Goal: Task Accomplishment & Management: Manage account settings

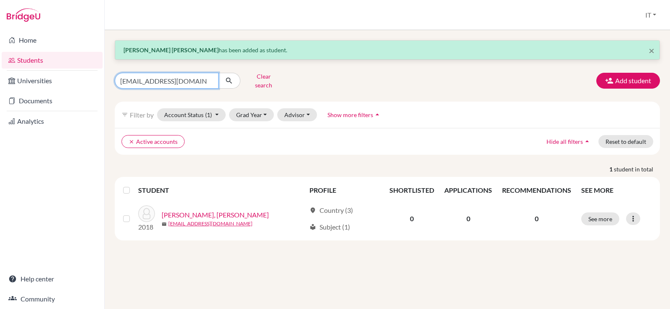
click at [210, 77] on input "[EMAIL_ADDRESS][DOMAIN_NAME]" at bounding box center [167, 81] width 104 height 16
type input "nabdelsha"
click button "submit" at bounding box center [229, 81] width 22 height 16
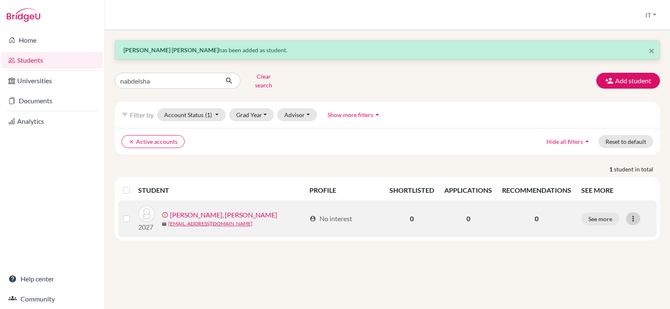
click at [634, 215] on icon at bounding box center [633, 219] width 8 height 8
click at [600, 230] on button "Edit student" at bounding box center [601, 236] width 76 height 13
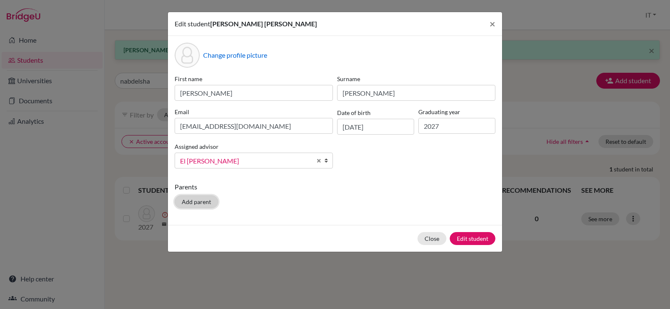
click at [197, 200] on button "Add parent" at bounding box center [197, 201] width 44 height 13
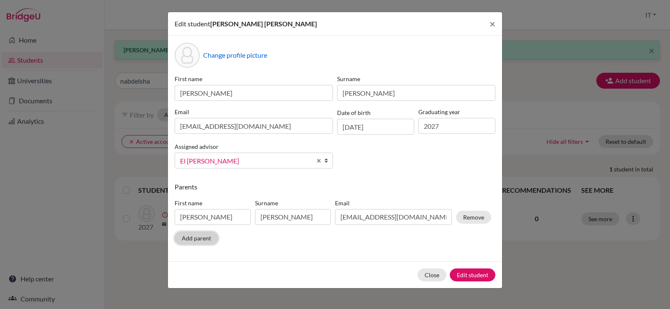
click at [203, 242] on button "Add parent" at bounding box center [197, 238] width 44 height 13
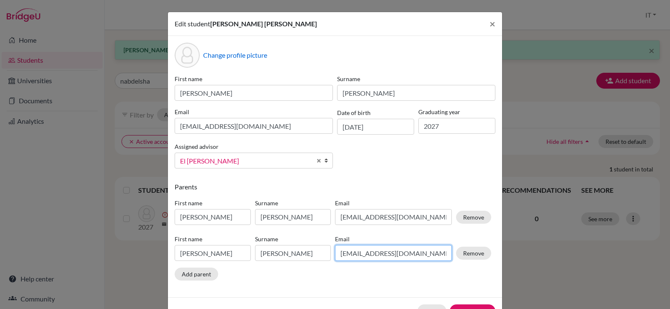
drag, startPoint x: 424, startPoint y: 251, endPoint x: 332, endPoint y: 248, distance: 91.3
click at [335, 248] on input "[EMAIL_ADDRESS][DOMAIN_NAME]" at bounding box center [393, 253] width 117 height 16
paste input "• [EMAIL_ADDRESS]"
click at [349, 255] on input "• [EMAIL_ADDRESS][DOMAIN_NAME]" at bounding box center [393, 253] width 117 height 16
type input "[EMAIL_ADDRESS][DOMAIN_NAME]"
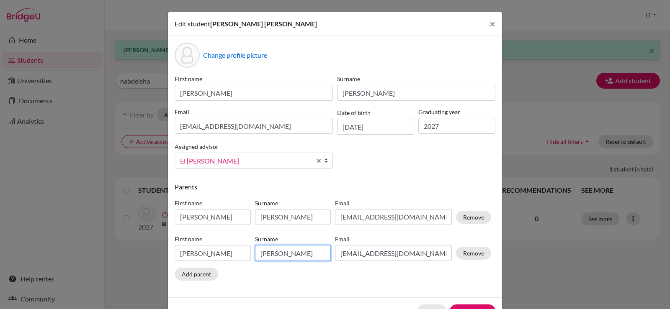
type input "[EMAIL_ADDRESS][DOMAIN_NAME]"
drag, startPoint x: 316, startPoint y: 255, endPoint x: 254, endPoint y: 251, distance: 61.7
click at [255, 251] on input "[PERSON_NAME]" at bounding box center [293, 253] width 76 height 16
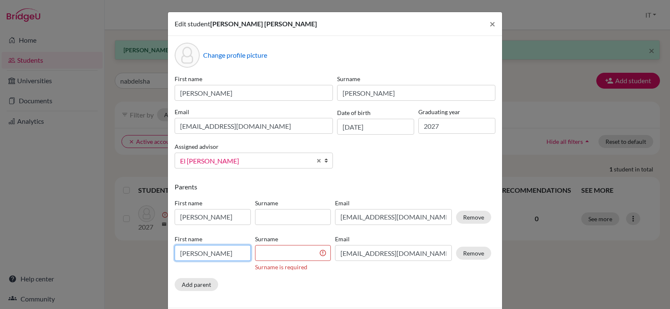
drag, startPoint x: 230, startPoint y: 255, endPoint x: 161, endPoint y: 248, distance: 69.4
click at [161, 248] on div "Edit student [PERSON_NAME] [PERSON_NAME] × Change profile picture First name [P…" at bounding box center [335, 154] width 670 height 309
type input "[PERSON_NAME]"
click at [293, 250] on input at bounding box center [293, 253] width 76 height 16
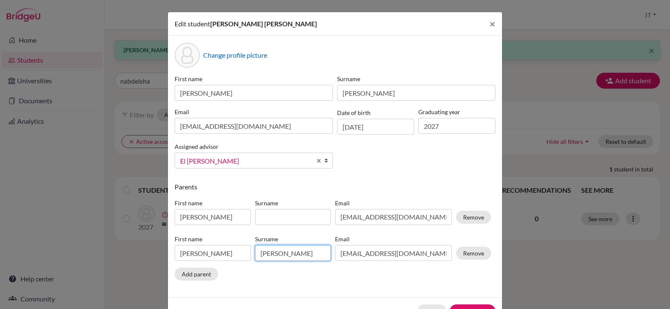
type input "[PERSON_NAME]"
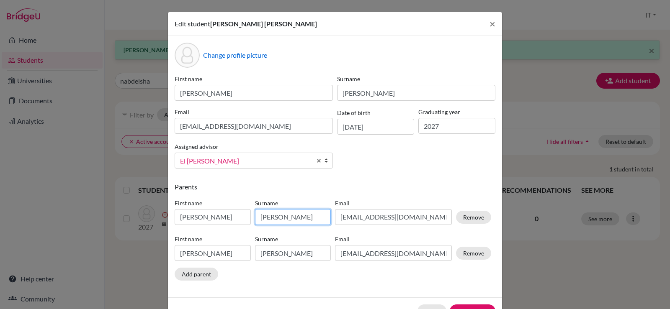
click at [289, 215] on input "[PERSON_NAME]" at bounding box center [293, 217] width 76 height 16
drag, startPoint x: 288, startPoint y: 218, endPoint x: 272, endPoint y: 194, distance: 28.7
click at [257, 214] on input "[PERSON_NAME]" at bounding box center [293, 217] width 76 height 16
type input "[PERSON_NAME]"
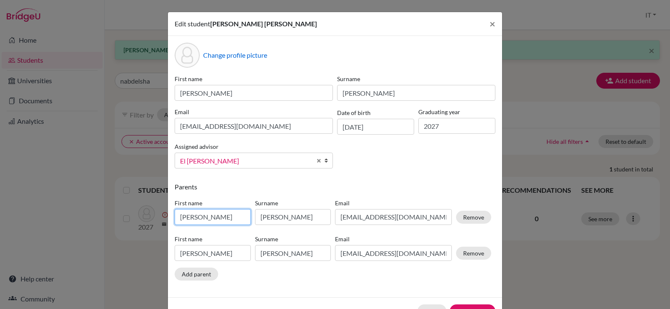
drag, startPoint x: 229, startPoint y: 219, endPoint x: 137, endPoint y: 221, distance: 91.2
click at [137, 221] on div "Edit student [PERSON_NAME] [PERSON_NAME] × Change profile picture First name [P…" at bounding box center [335, 154] width 670 height 309
type input "[PERSON_NAME]"
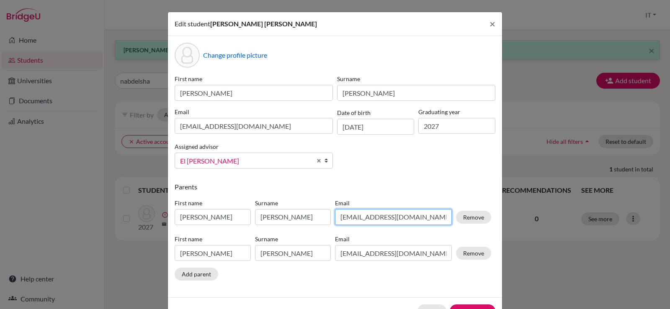
type input "[PERSON_NAME]"
click at [387, 218] on input "[EMAIL_ADDRESS][DOMAIN_NAME]" at bounding box center [393, 217] width 117 height 16
drag, startPoint x: 413, startPoint y: 217, endPoint x: 329, endPoint y: 219, distance: 84.2
click at [329, 219] on div "First name [PERSON_NAME] Surname [PERSON_NAME] Email [EMAIL_ADDRESS][DOMAIN_NAM…" at bounding box center [332, 213] width 321 height 36
paste input "• [EMAIL_ADDRESS]"
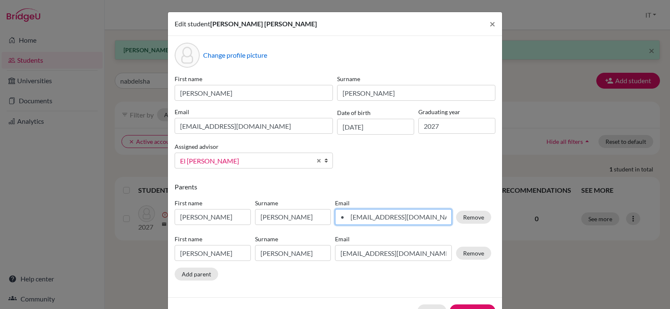
click at [348, 217] on input "• [EMAIL_ADDRESS][DOMAIN_NAME]" at bounding box center [393, 217] width 117 height 16
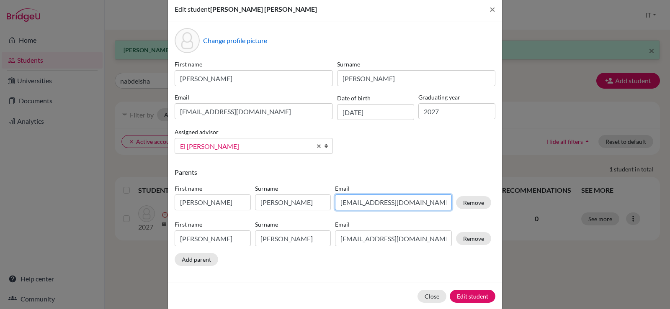
scroll to position [27, 0]
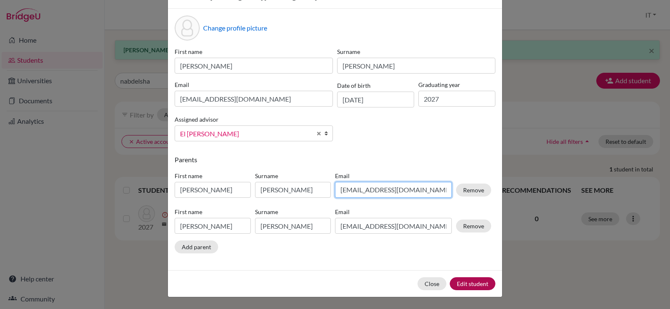
type input "[EMAIL_ADDRESS][DOMAIN_NAME]"
click at [456, 282] on button "Edit student" at bounding box center [472, 283] width 46 height 13
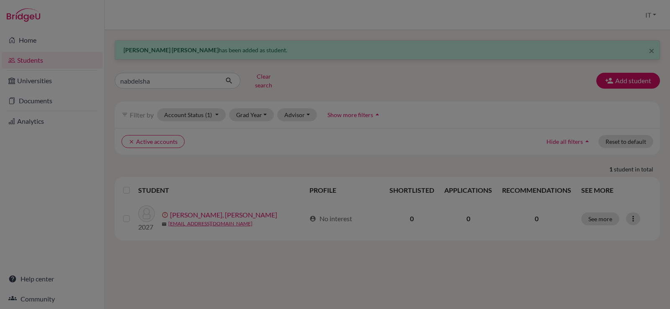
click at [471, 74] on div at bounding box center [335, 154] width 670 height 309
click at [507, 92] on div at bounding box center [335, 154] width 670 height 309
click at [443, 75] on div at bounding box center [335, 154] width 670 height 309
click at [634, 16] on div at bounding box center [335, 154] width 670 height 309
